Goal: Information Seeking & Learning: Learn about a topic

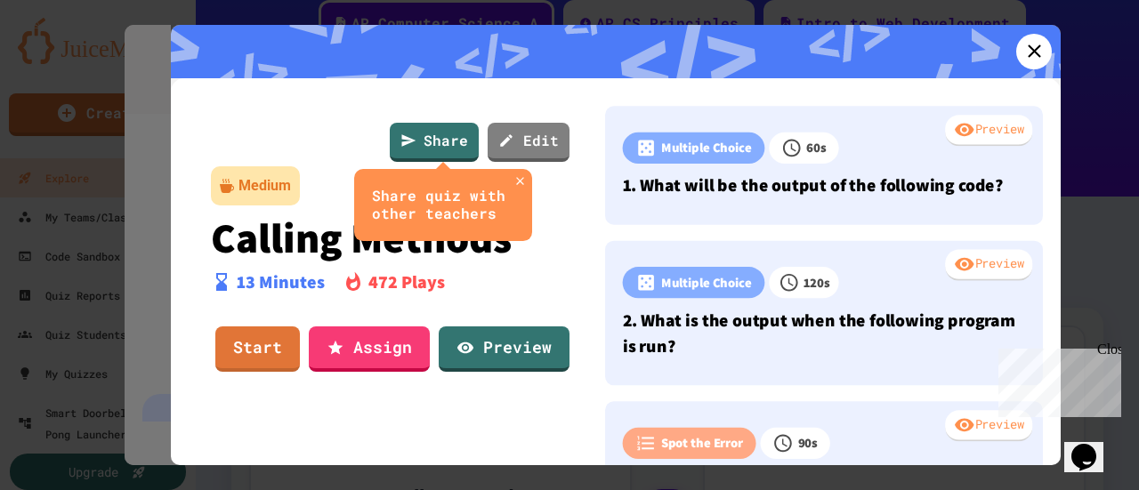
scroll to position [268, 0]
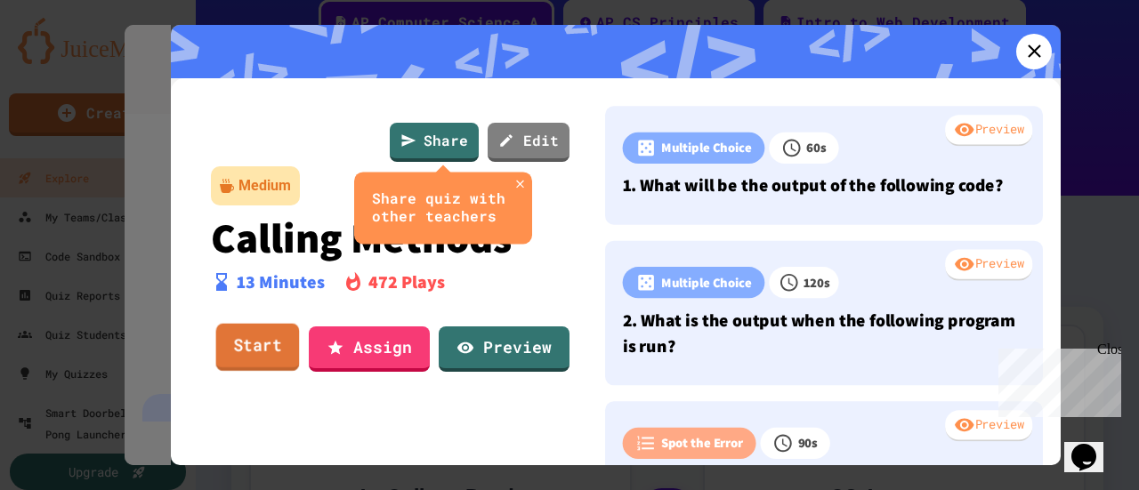
click at [251, 358] on link "Start" at bounding box center [258, 348] width 84 height 48
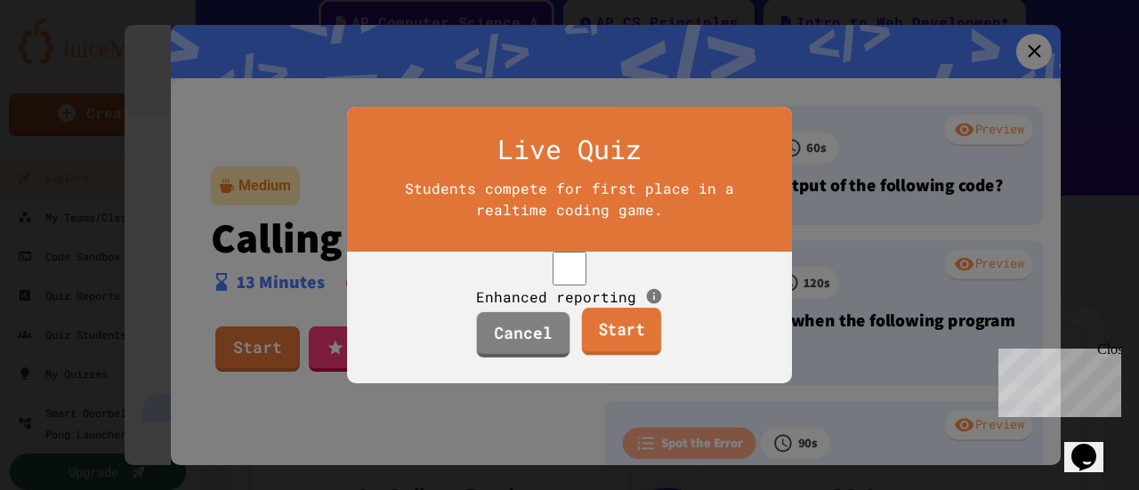
click at [618, 341] on link "Start" at bounding box center [620, 332] width 79 height 48
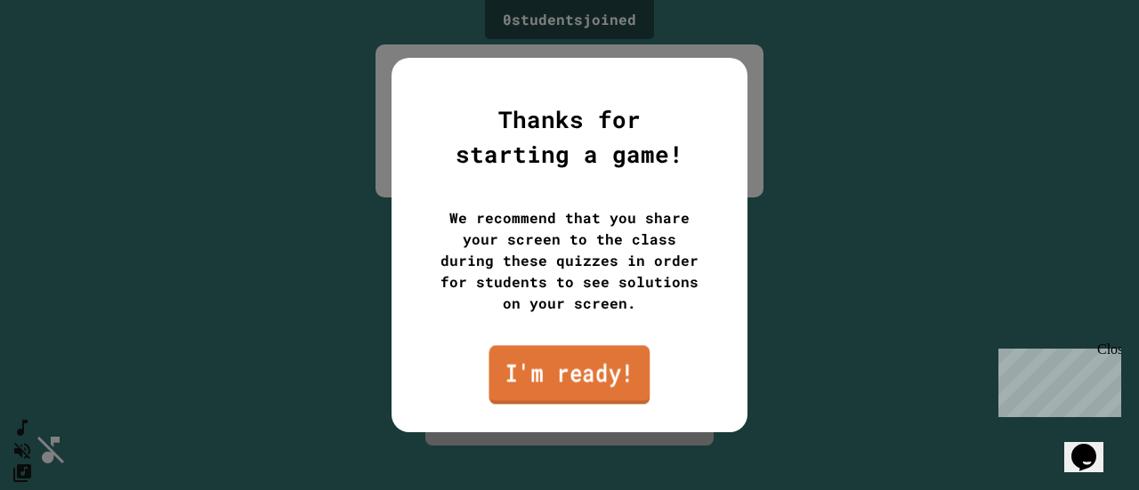
click at [601, 385] on link "I'm ready!" at bounding box center [568, 374] width 161 height 59
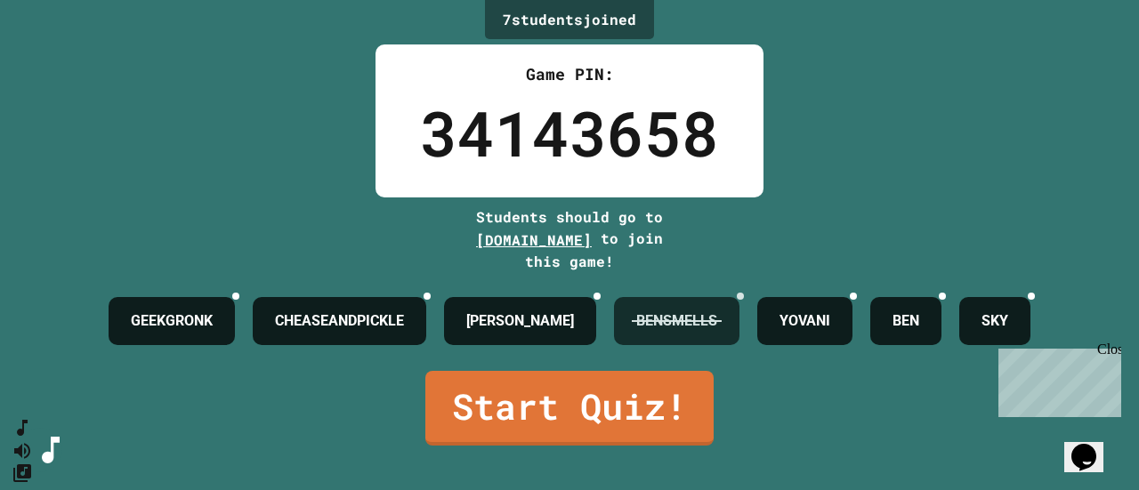
click at [757, 301] on icon at bounding box center [751, 307] width 12 height 12
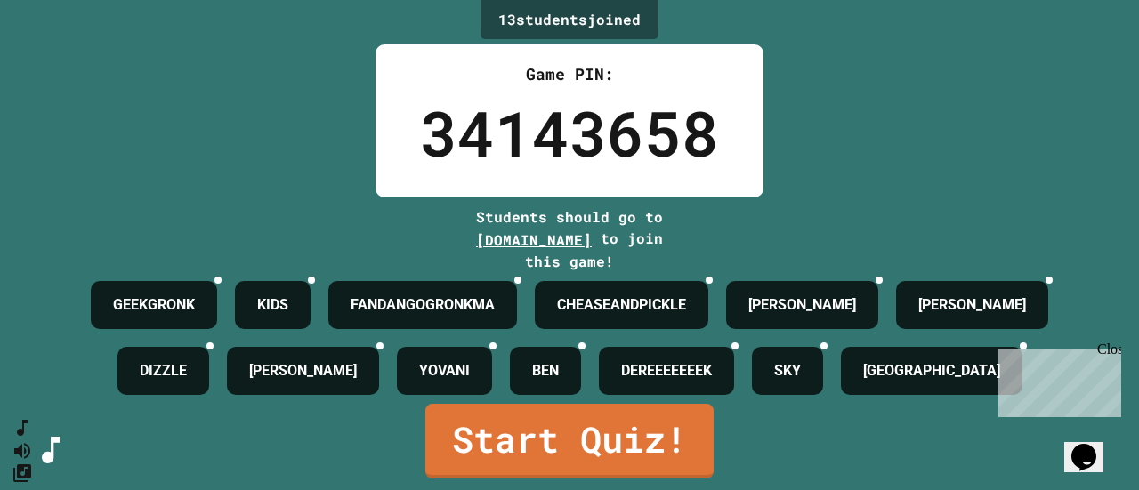
scroll to position [116, 0]
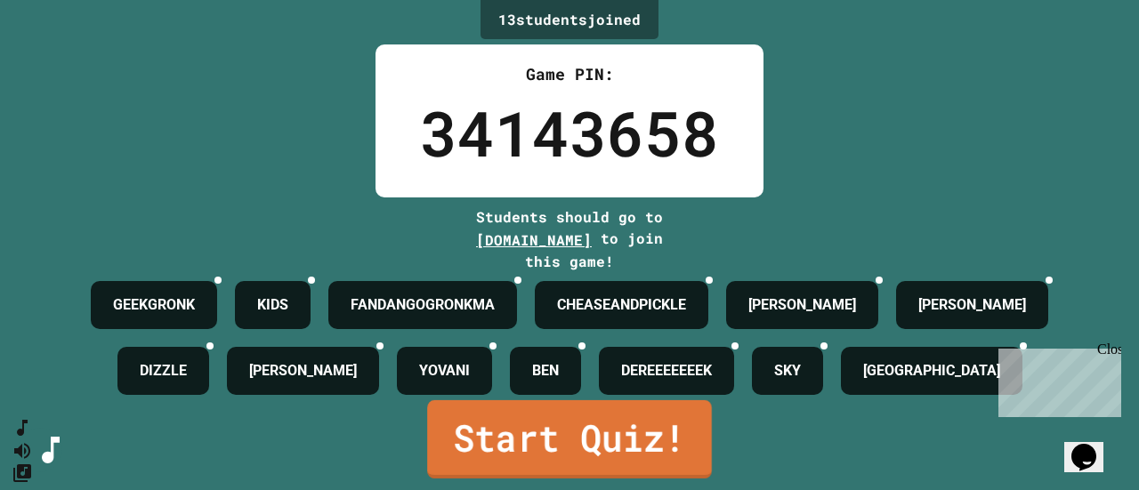
click at [572, 450] on link "Start Quiz!" at bounding box center [569, 439] width 285 height 78
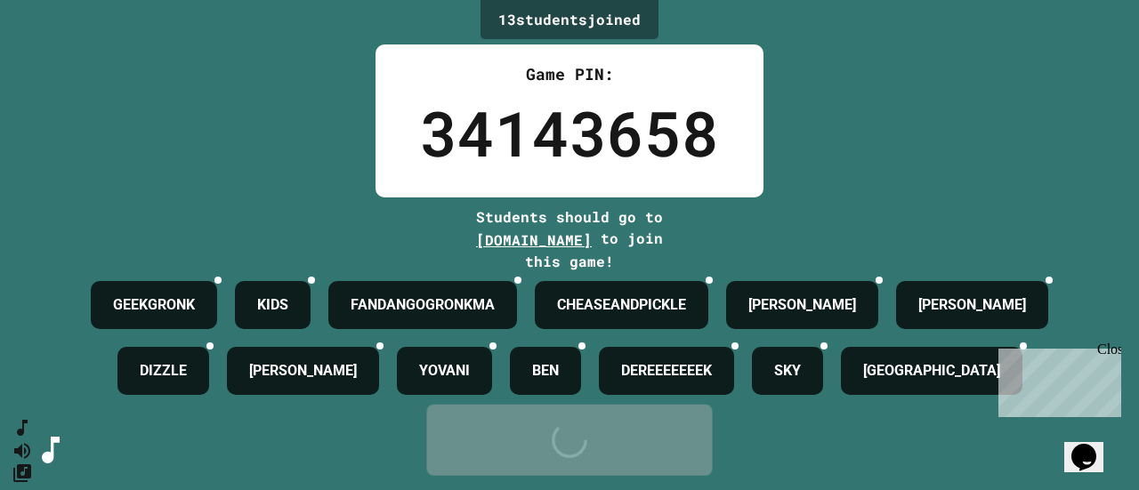
scroll to position [0, 0]
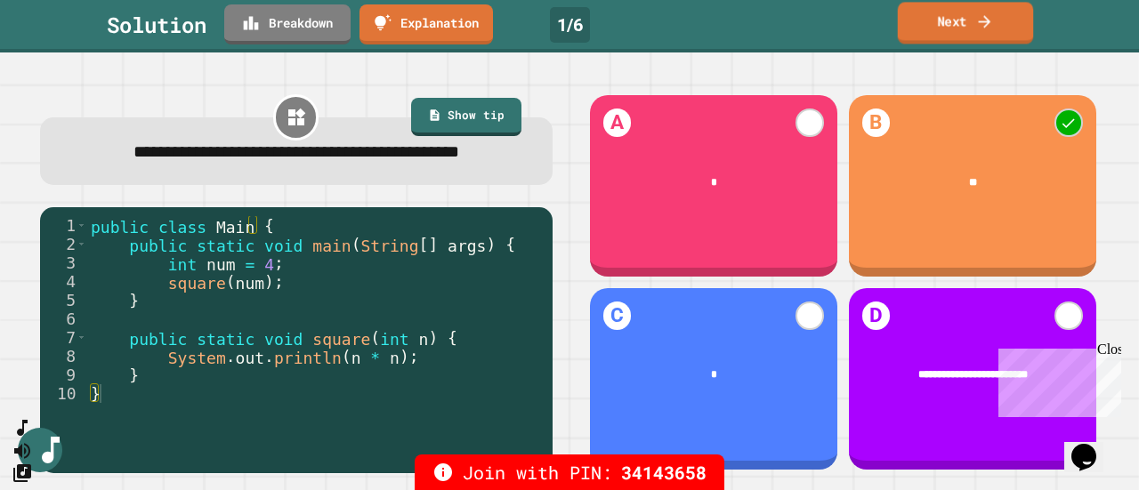
click at [932, 21] on link "Next" at bounding box center [966, 23] width 136 height 42
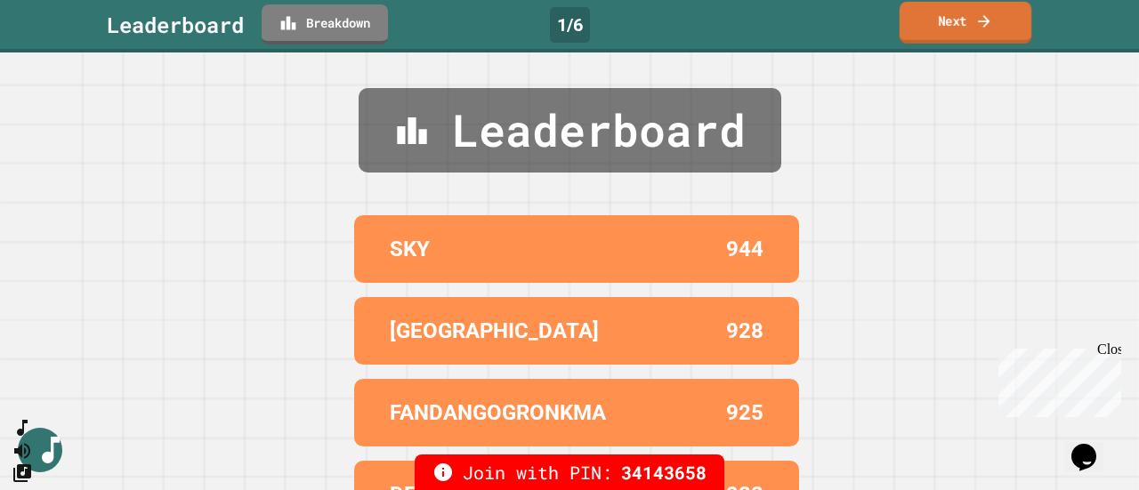
click at [932, 21] on link "Next" at bounding box center [965, 23] width 132 height 42
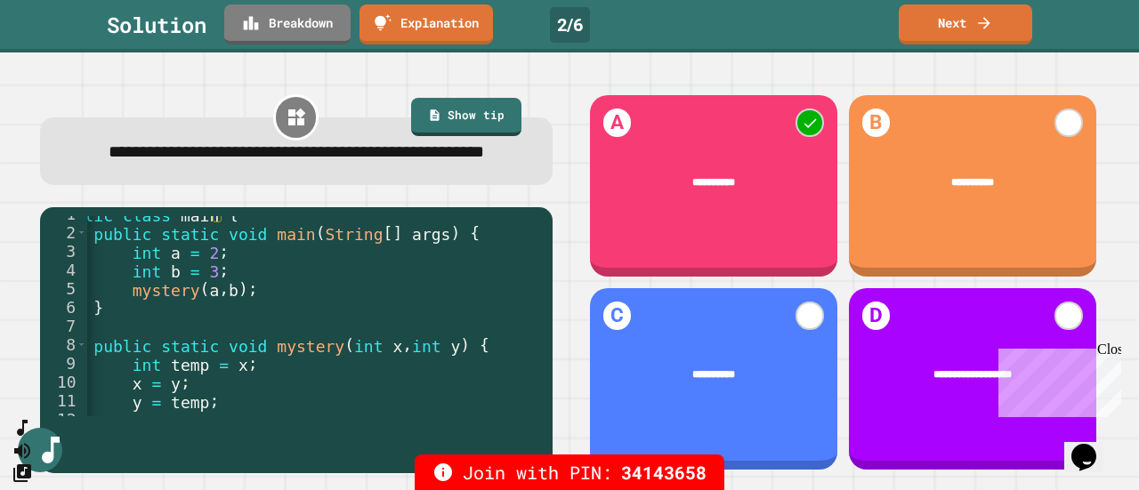
scroll to position [65, 0]
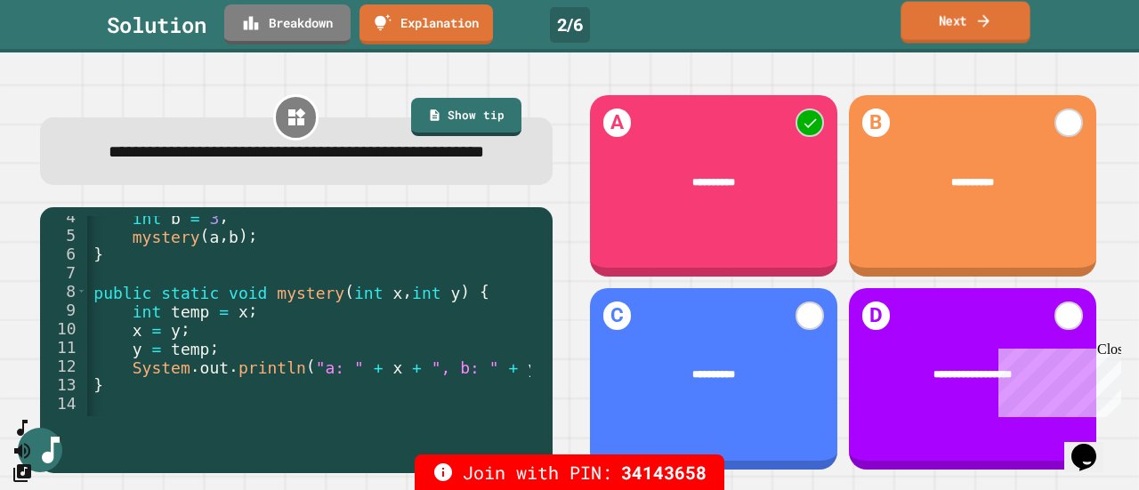
click at [995, 31] on link "Next" at bounding box center [964, 23] width 129 height 42
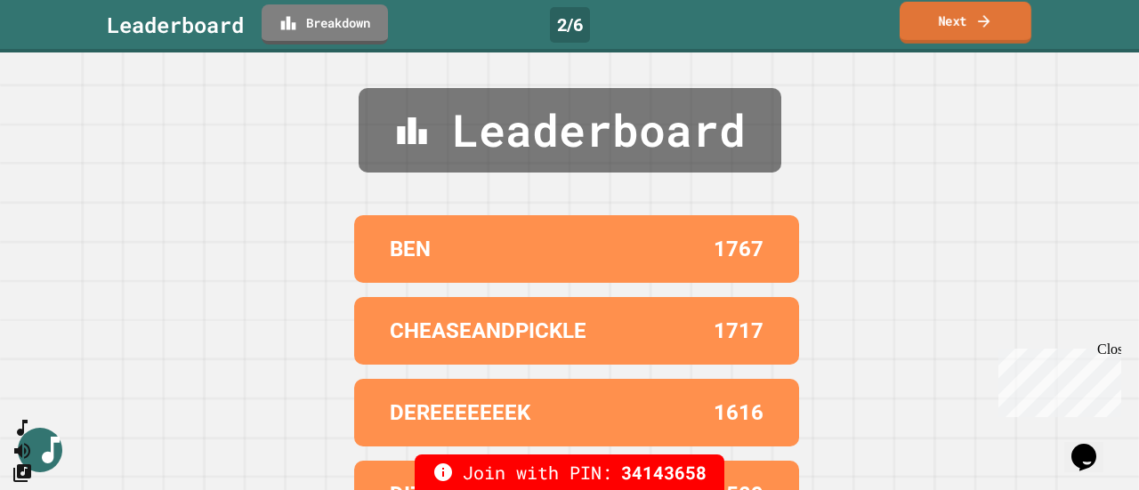
click at [989, 20] on icon at bounding box center [984, 21] width 18 height 19
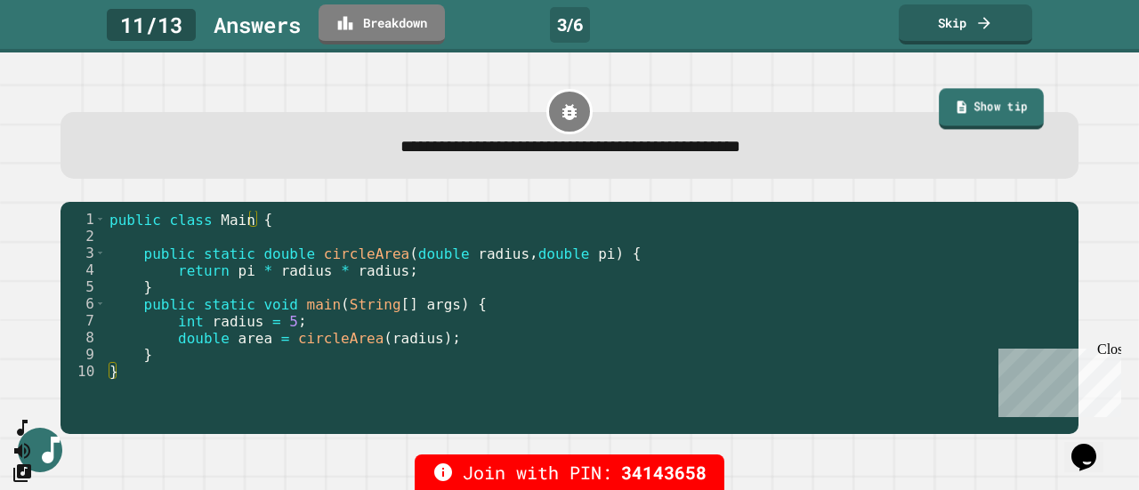
click at [995, 107] on link "Show tip" at bounding box center [991, 109] width 105 height 41
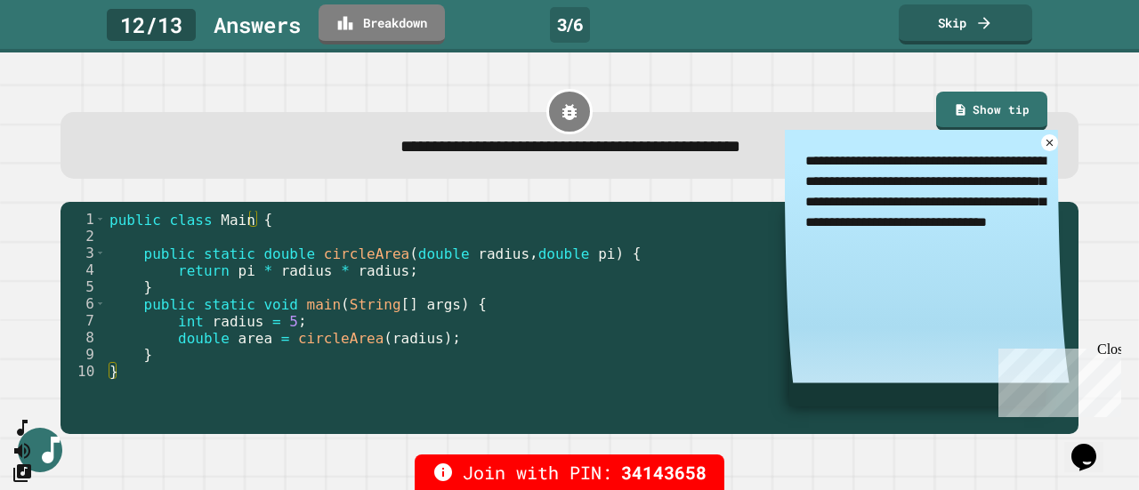
type textarea "*"
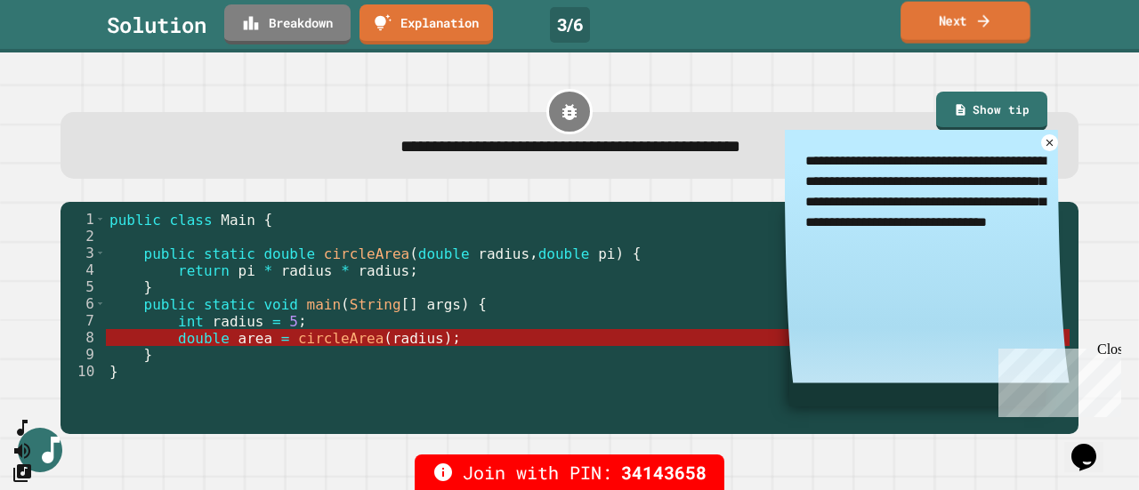
click at [985, 11] on link "Next" at bounding box center [965, 23] width 130 height 42
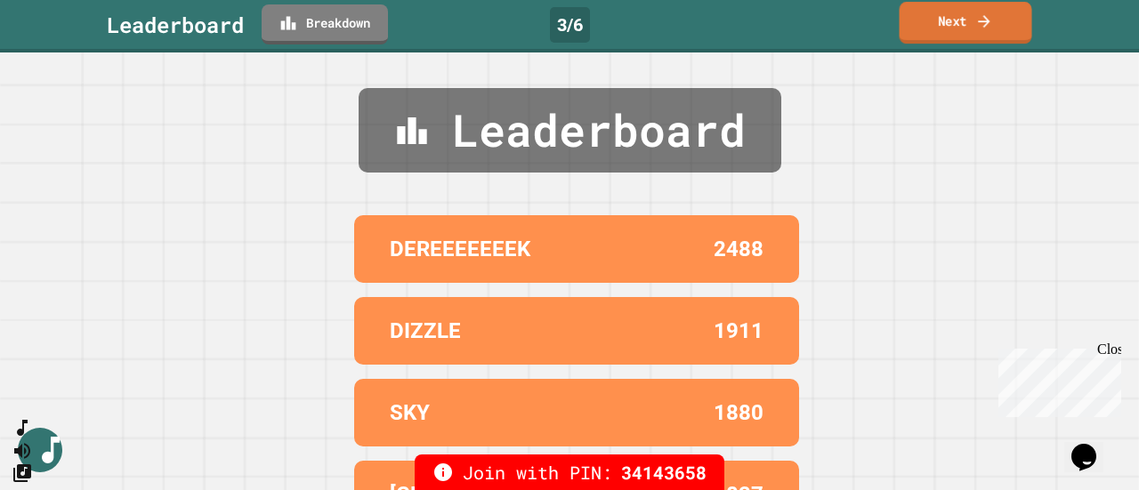
click at [972, 20] on link "Next" at bounding box center [965, 23] width 133 height 42
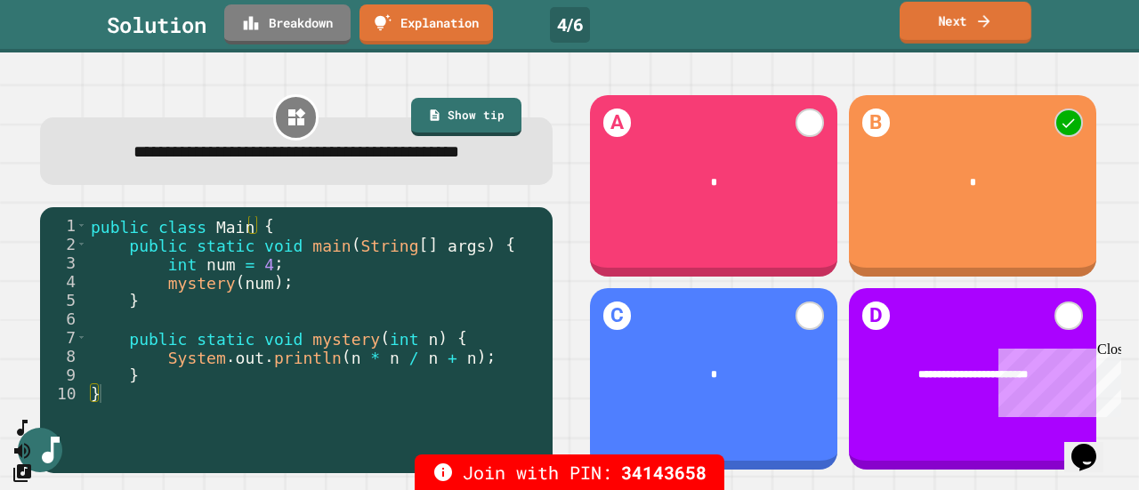
click at [978, 26] on icon at bounding box center [984, 21] width 18 height 19
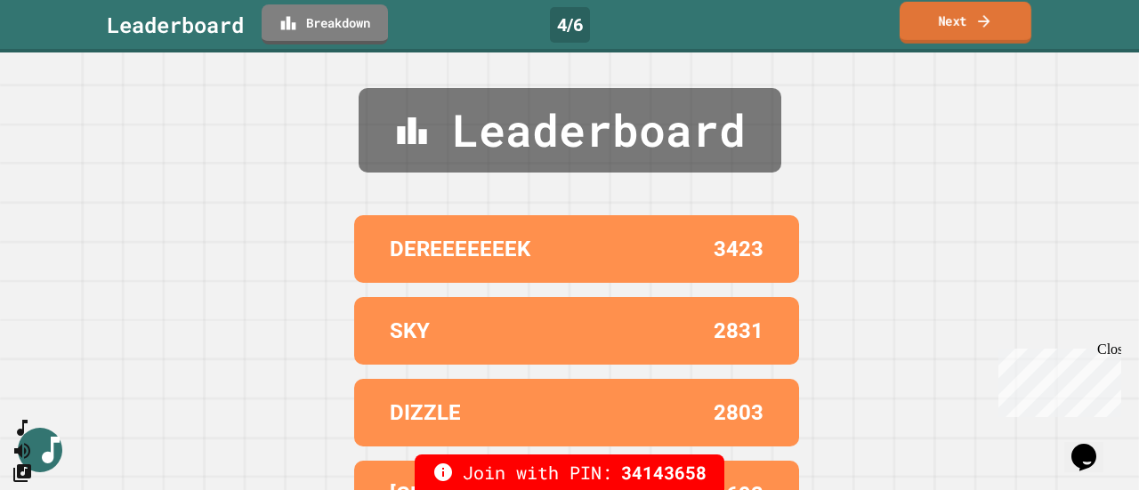
click at [978, 26] on icon at bounding box center [984, 21] width 18 height 19
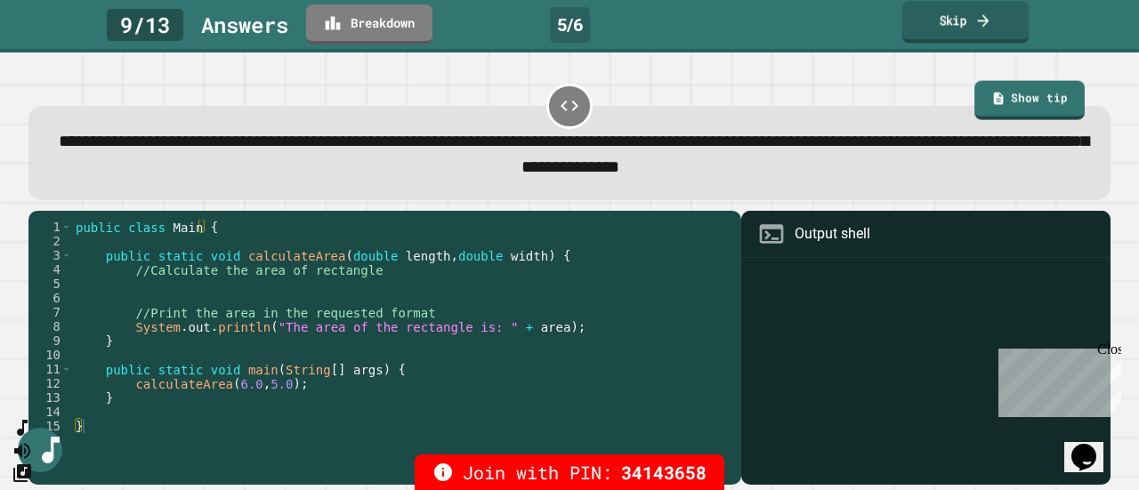
click at [956, 17] on link "Skip" at bounding box center [965, 22] width 126 height 42
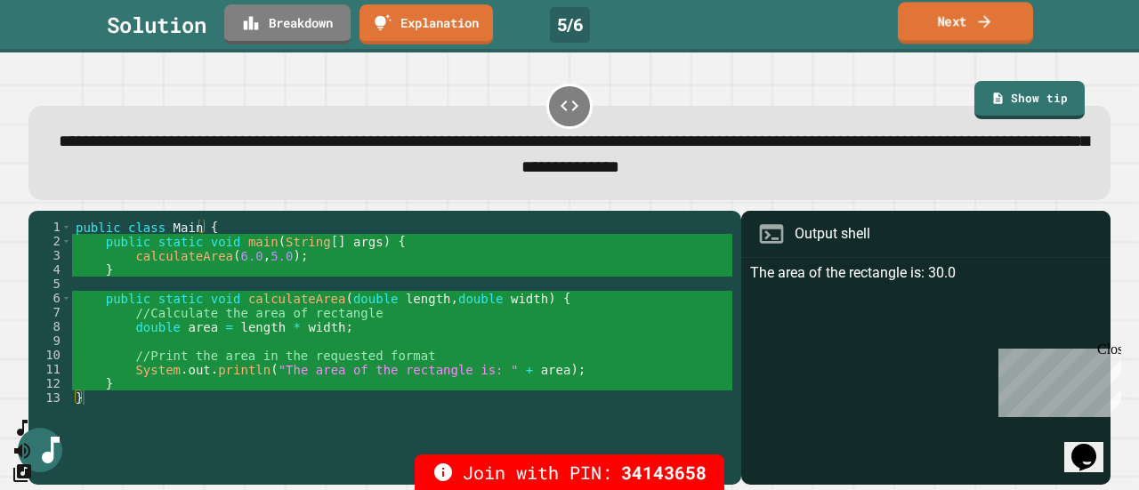
click at [962, 21] on link "Next" at bounding box center [965, 23] width 135 height 42
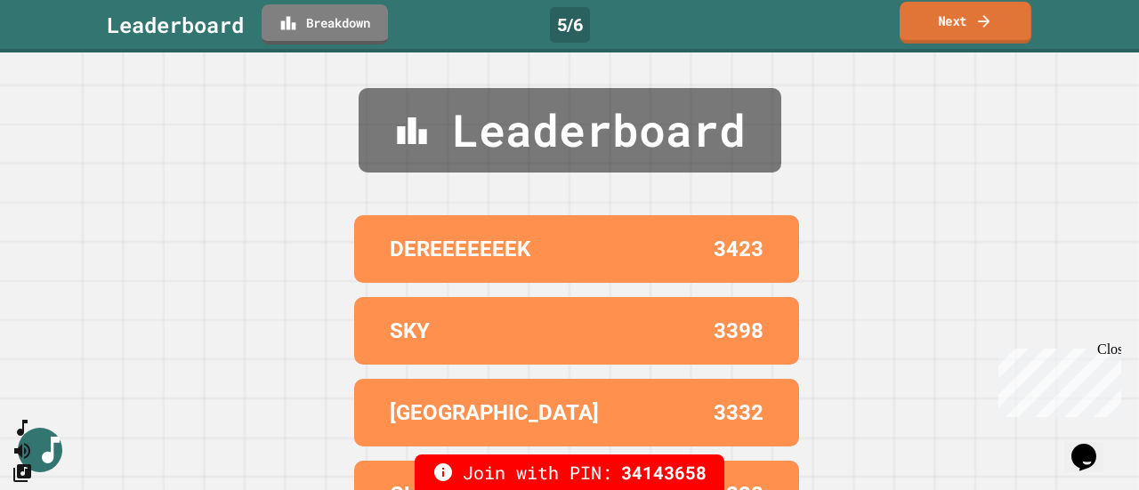
click at [966, 21] on link "Next" at bounding box center [965, 23] width 132 height 42
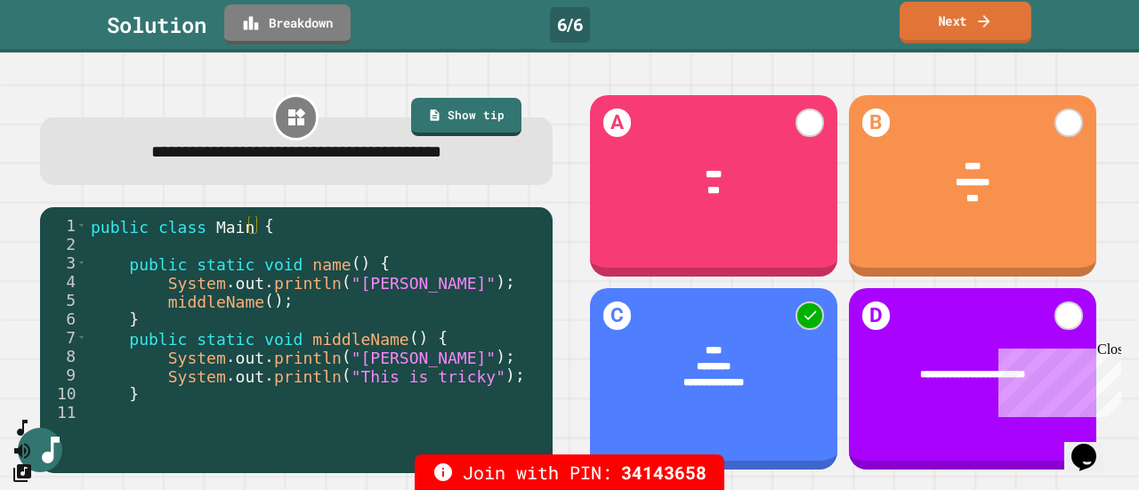
click at [959, 19] on link "Next" at bounding box center [965, 23] width 132 height 42
